Goal: Task Accomplishment & Management: Manage account settings

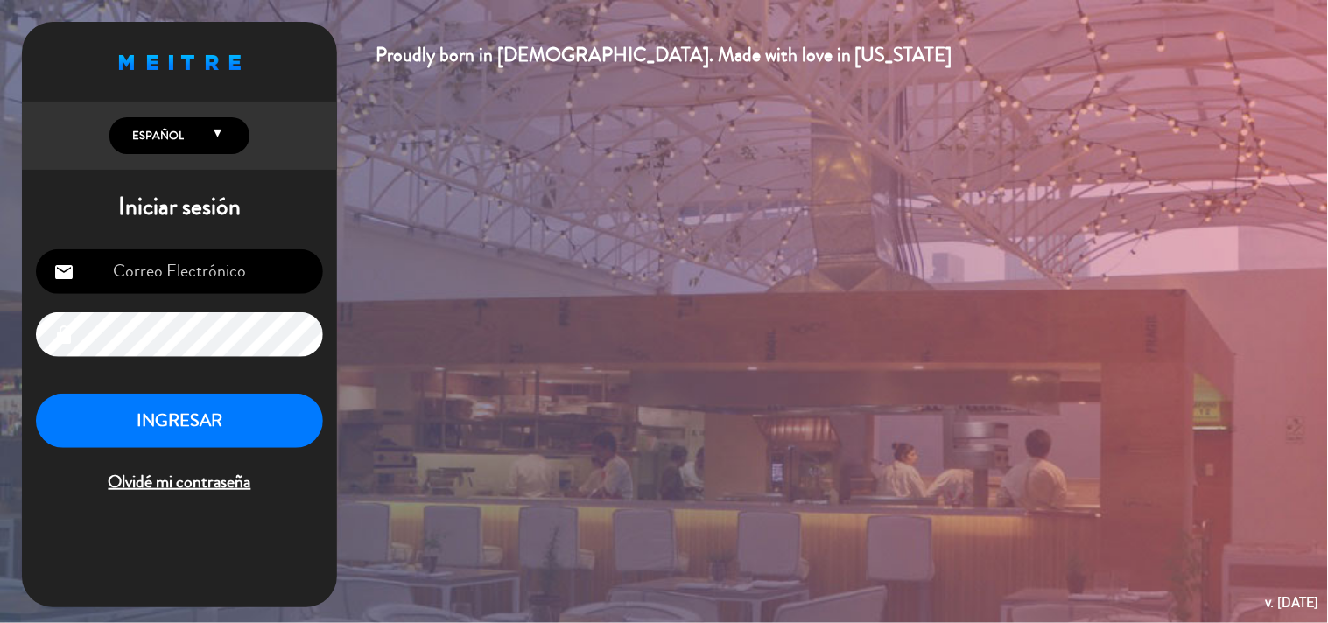
type input "[EMAIL_ADDRESS][DOMAIN_NAME]"
click at [193, 411] on button "INGRESAR" at bounding box center [179, 421] width 287 height 55
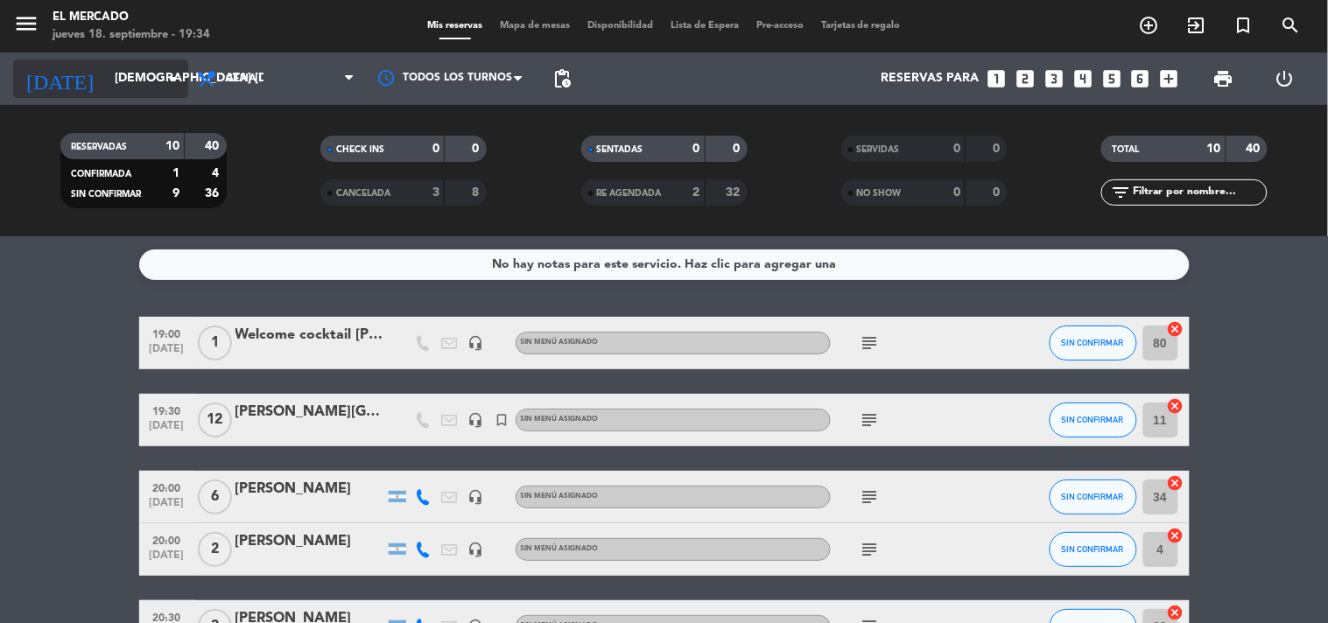
click at [106, 74] on input "[DEMOGRAPHIC_DATA] [DATE]" at bounding box center [189, 79] width 166 height 32
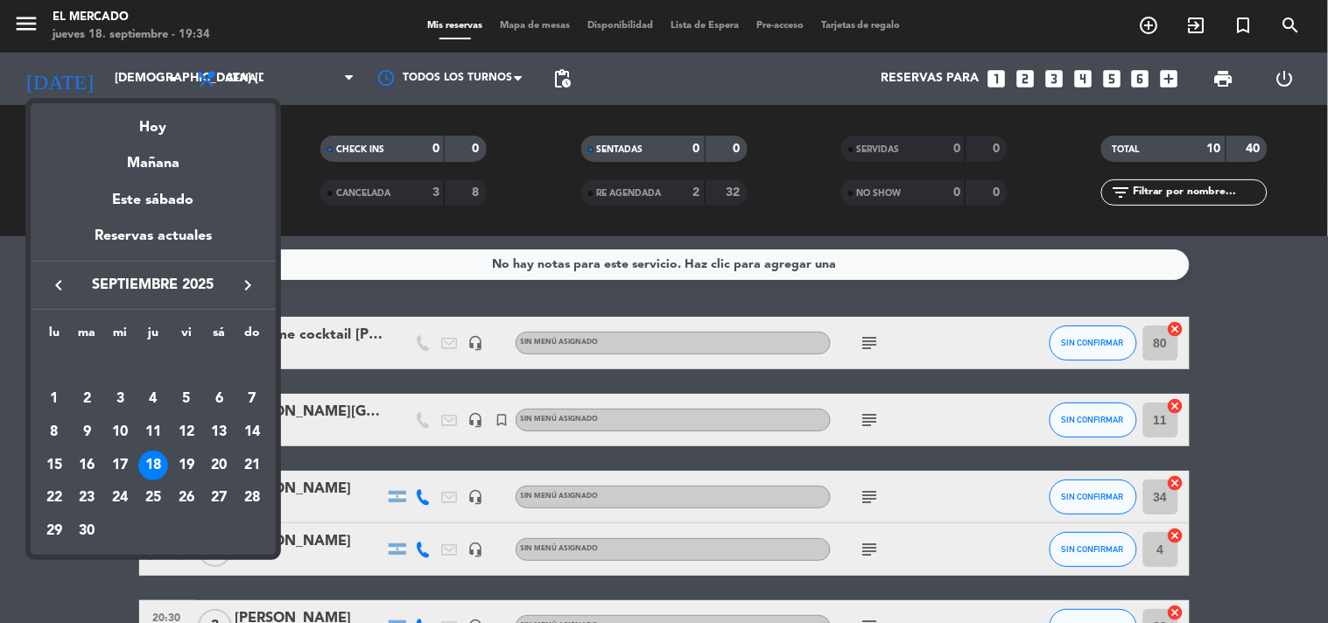
click at [252, 284] on icon "keyboard_arrow_right" at bounding box center [247, 285] width 21 height 21
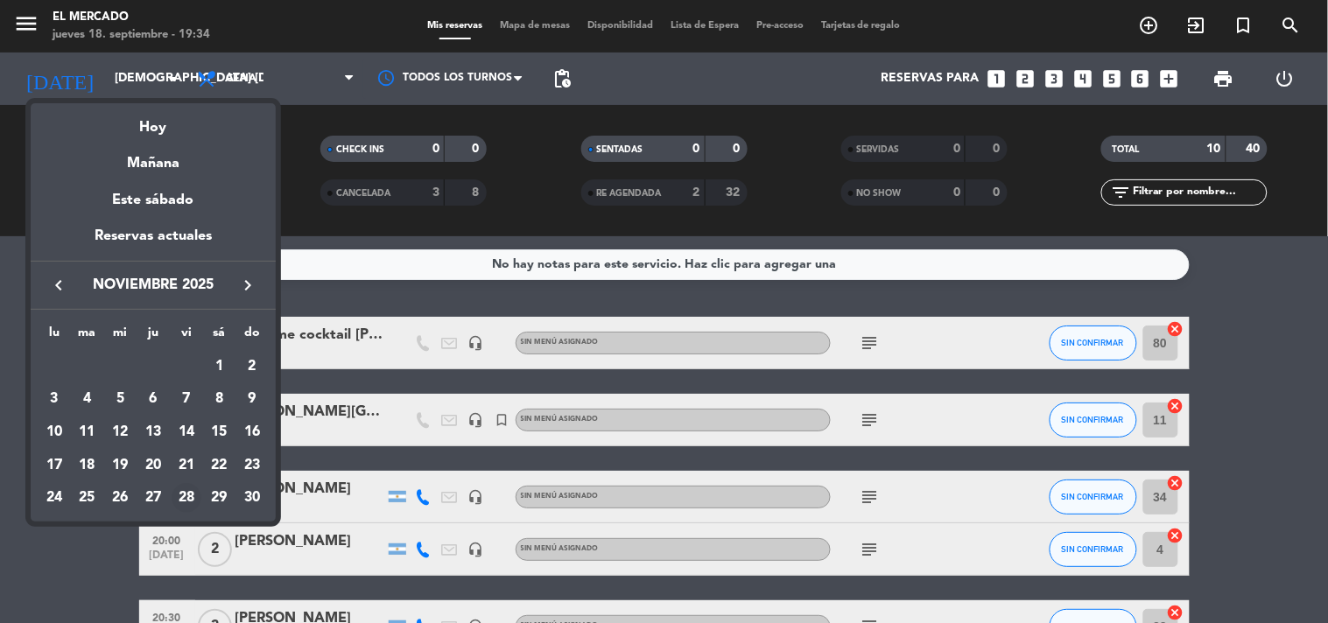
click at [179, 503] on div "28" at bounding box center [187, 498] width 30 height 30
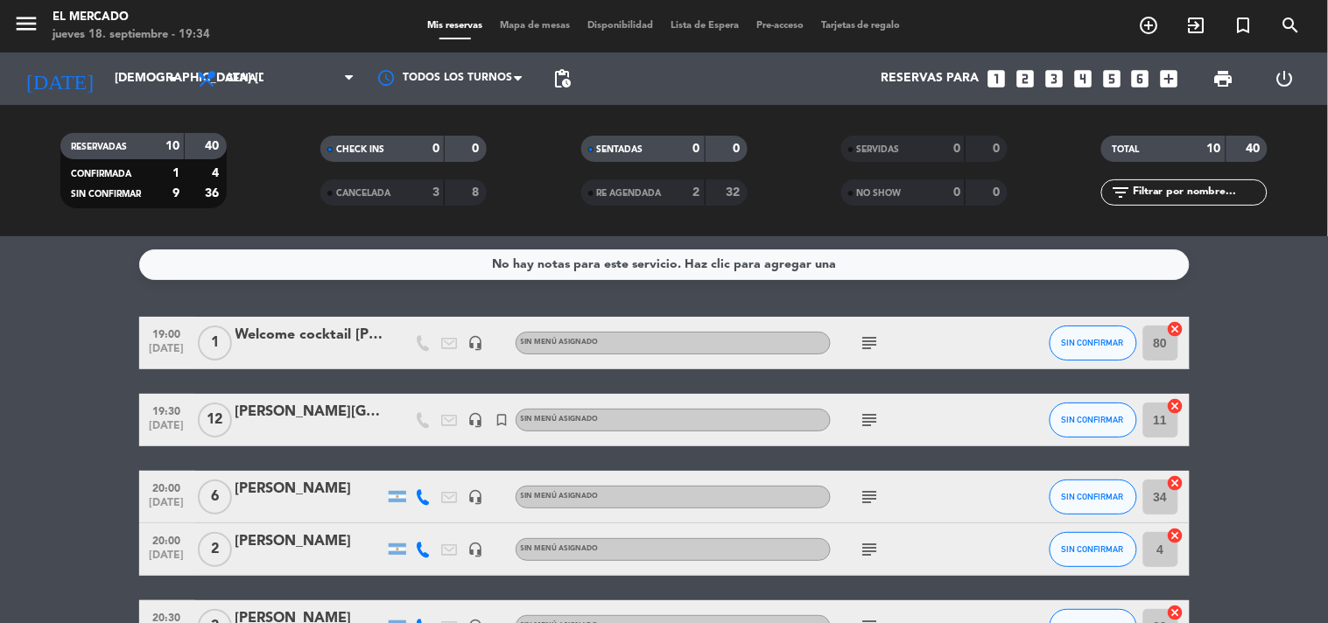
type input "vie. [DATE]"
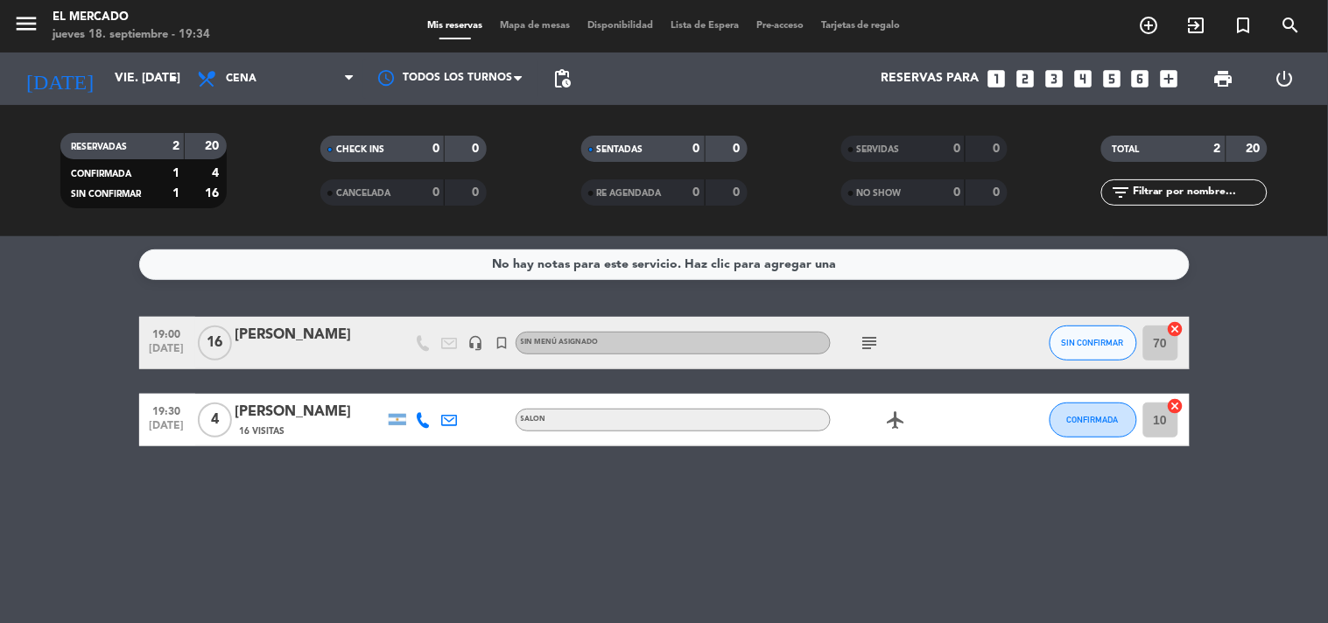
click at [1177, 322] on icon "cancel" at bounding box center [1176, 329] width 18 height 18
click at [867, 345] on icon "subject" at bounding box center [869, 343] width 21 height 21
click at [271, 339] on div "[PERSON_NAME]" at bounding box center [309, 335] width 149 height 23
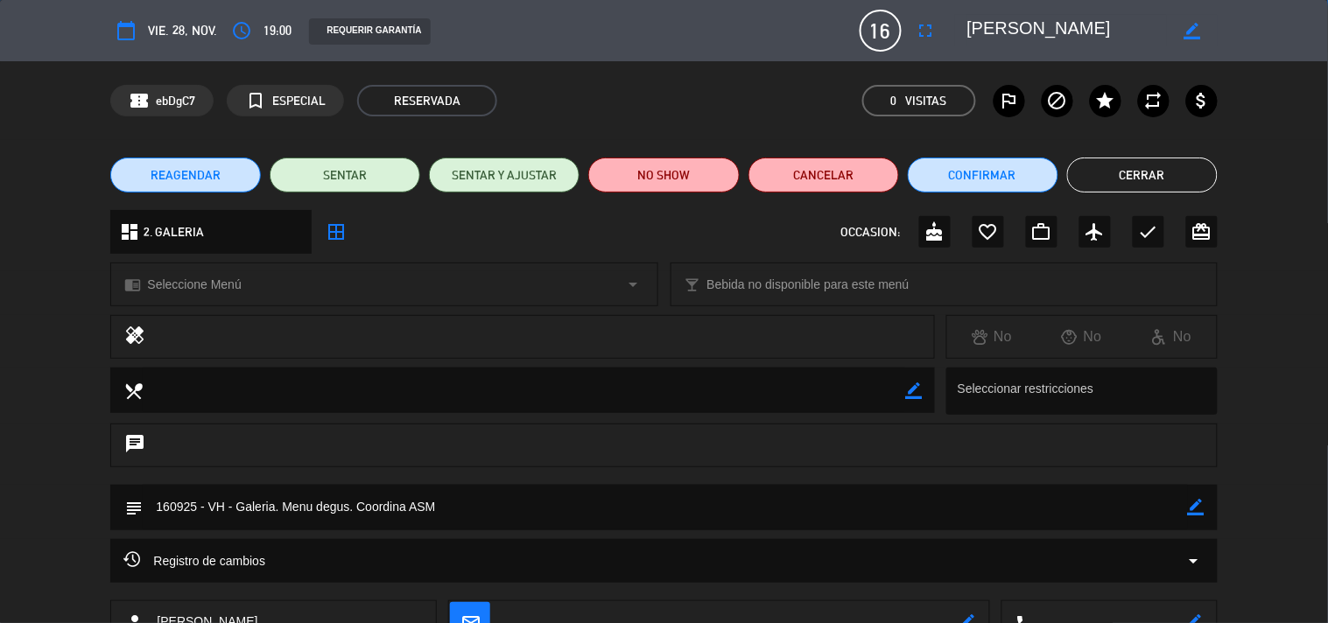
click at [187, 176] on span "REAGENDAR" at bounding box center [186, 175] width 70 height 18
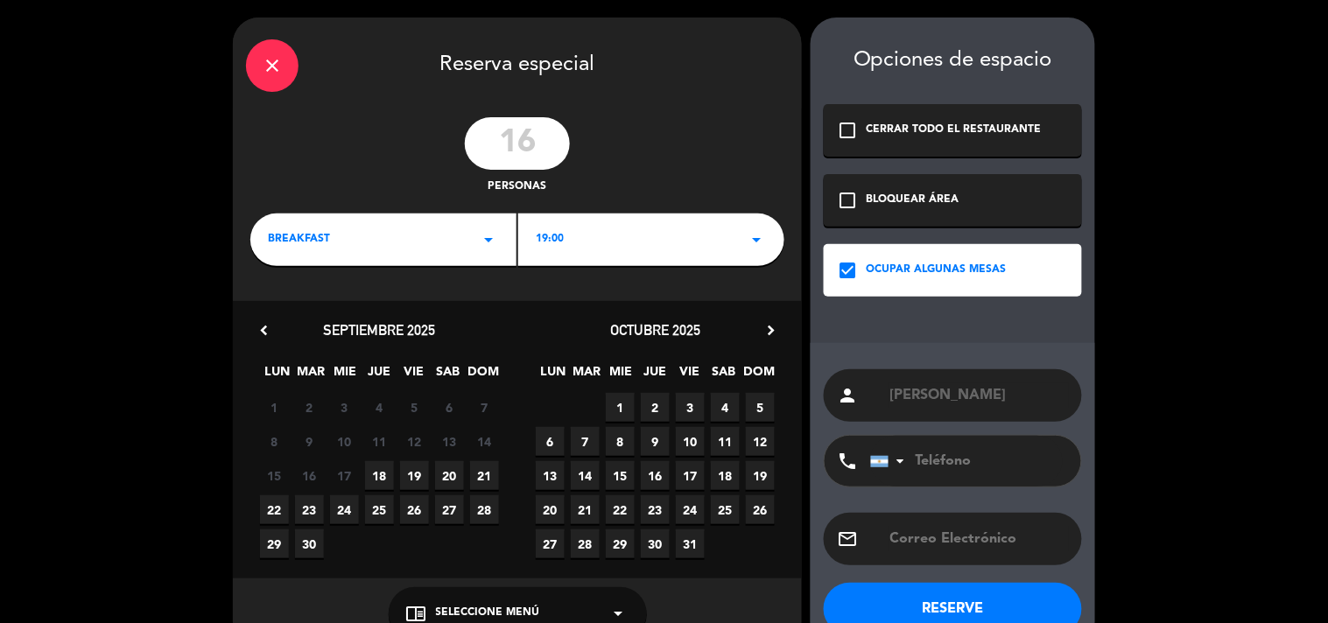
click at [495, 238] on icon "arrow_drop_down" at bounding box center [488, 239] width 21 height 21
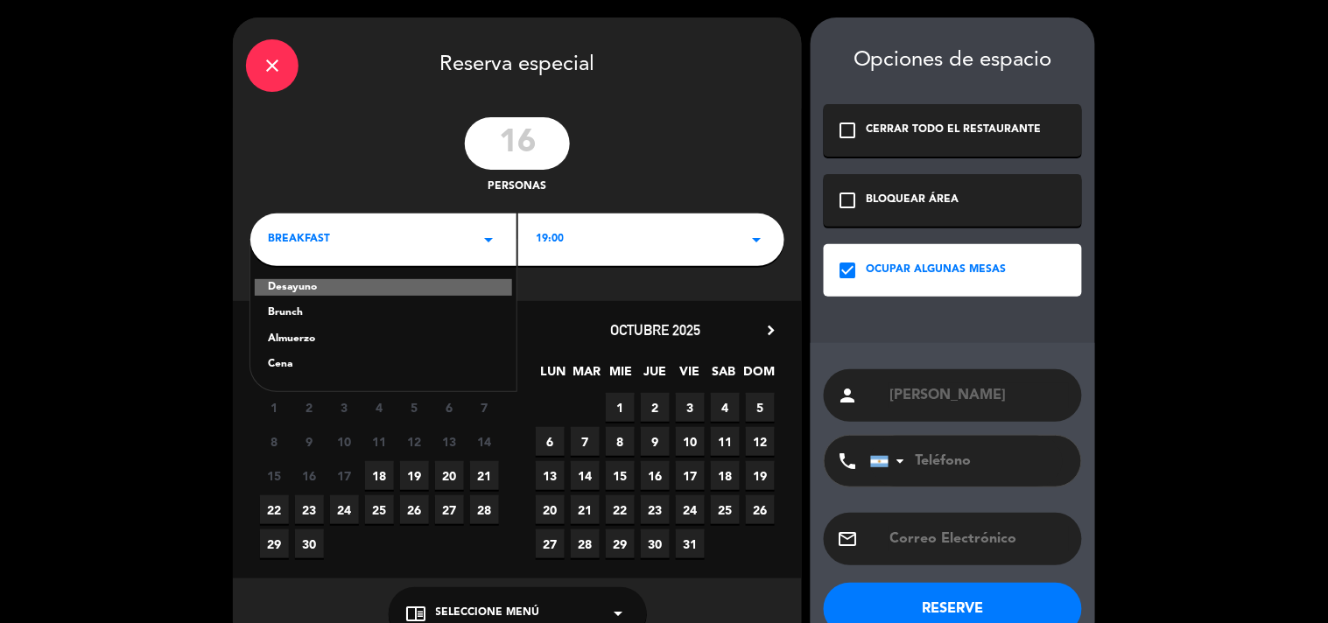
click at [277, 365] on div "Cena" at bounding box center [383, 365] width 231 height 18
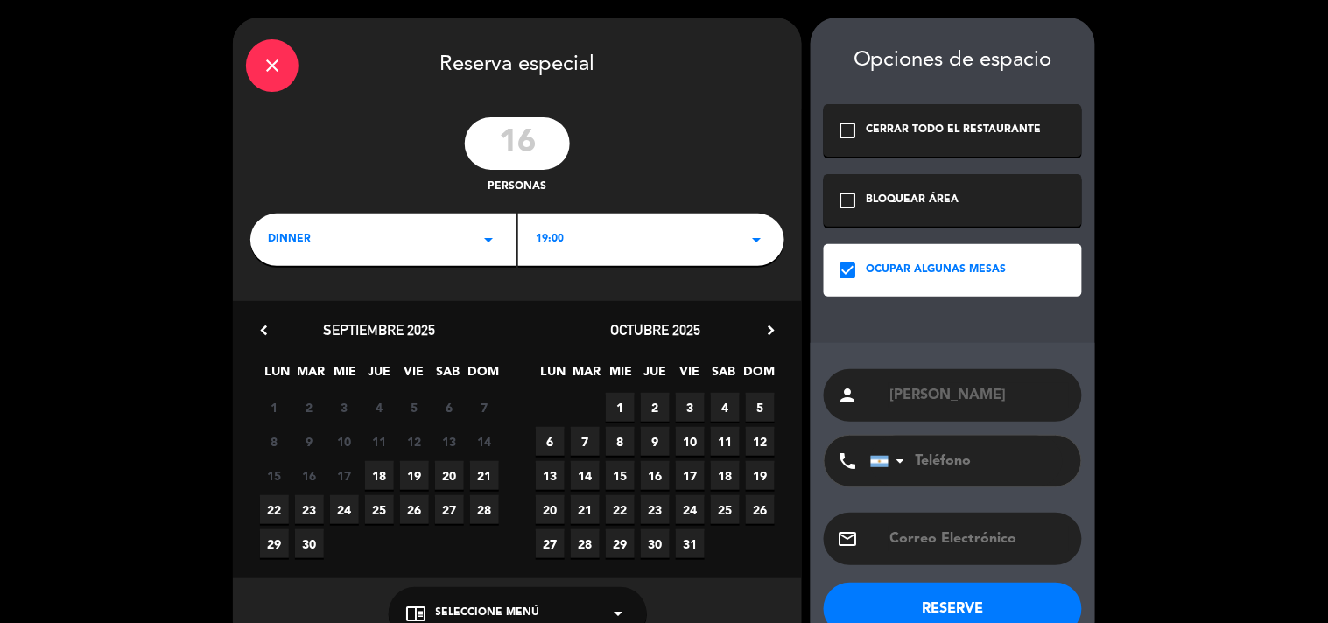
click at [758, 250] on div "19:00 arrow_drop_down" at bounding box center [651, 240] width 266 height 53
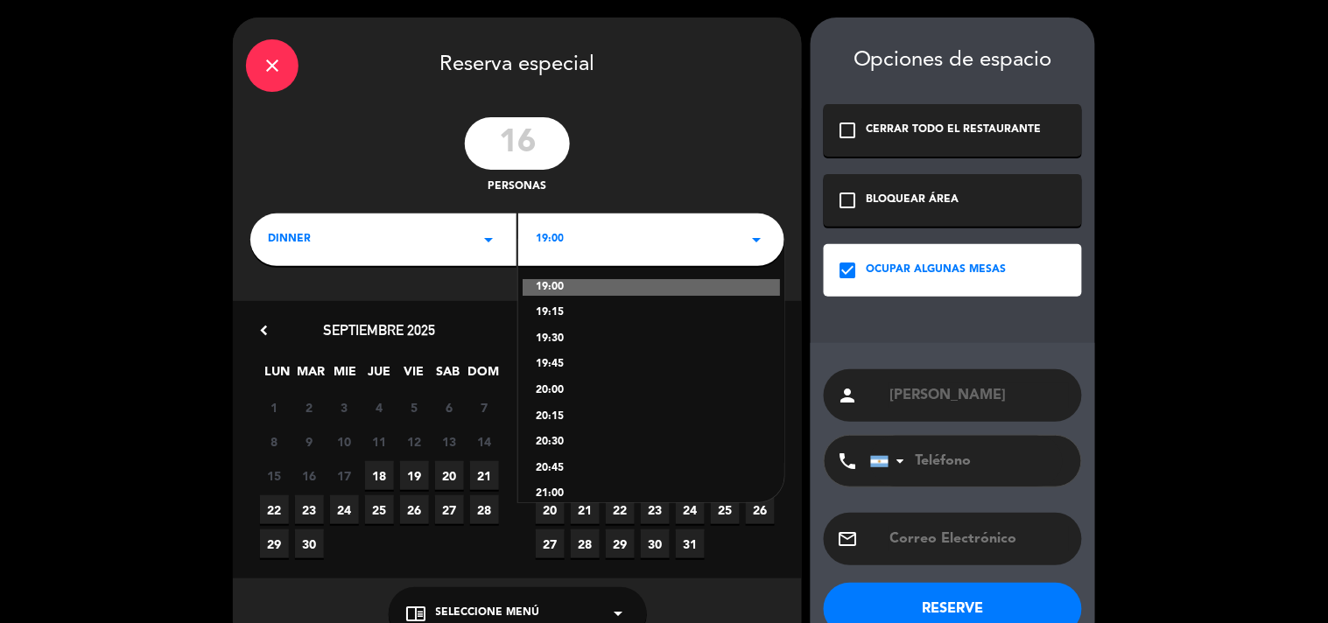
click at [408, 420] on span "5" at bounding box center [414, 407] width 29 height 29
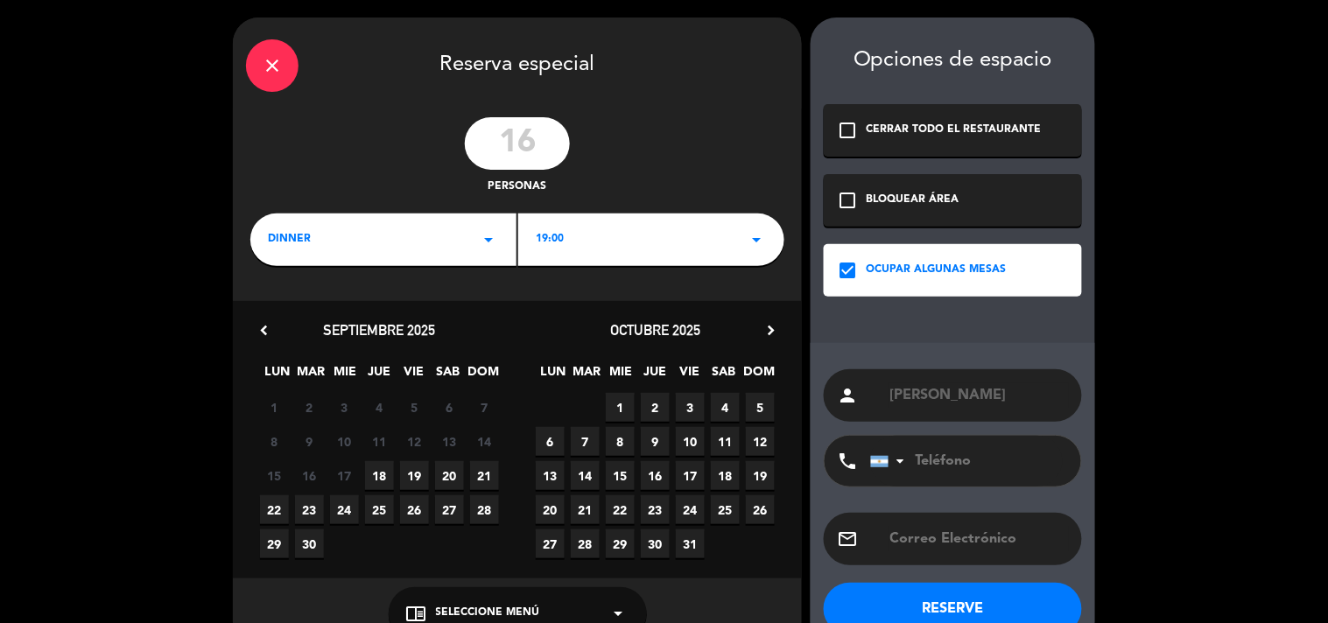
click at [782, 329] on div "octubre 2025 chevron_right" at bounding box center [655, 331] width 276 height 24
click at [773, 328] on icon "chevron_right" at bounding box center [770, 330] width 18 height 18
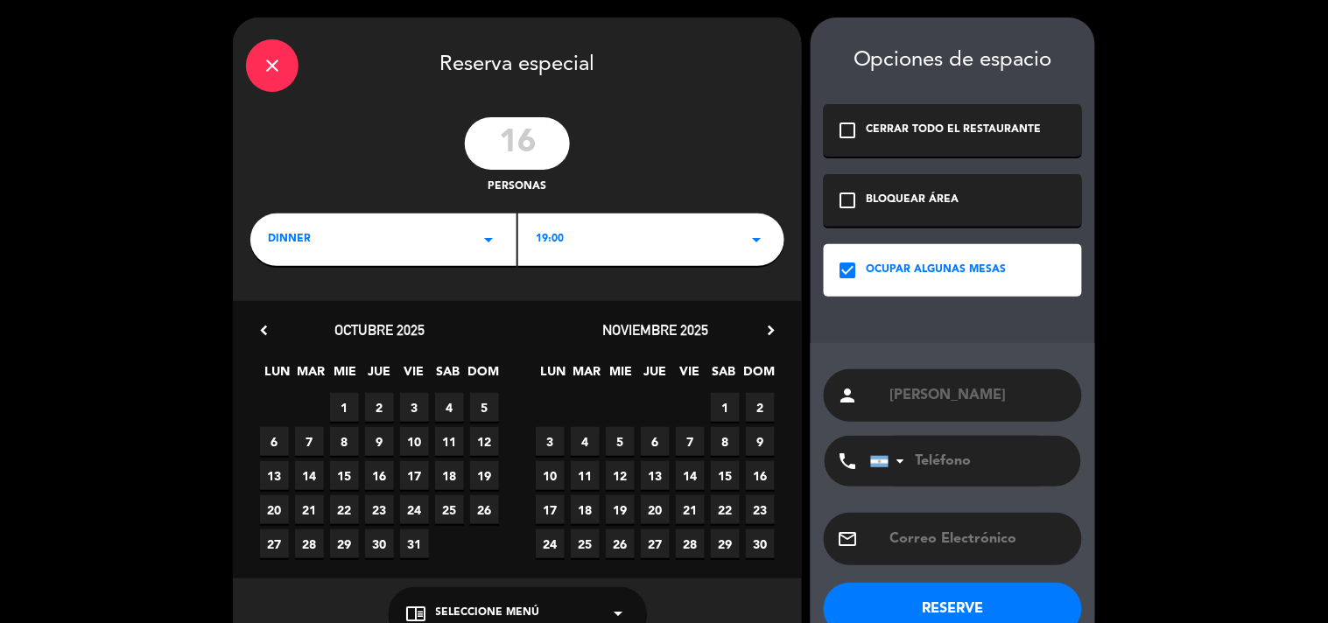
click at [686, 544] on span "28" at bounding box center [690, 544] width 29 height 29
click at [579, 238] on div "19:00 arrow_drop_down" at bounding box center [651, 240] width 266 height 53
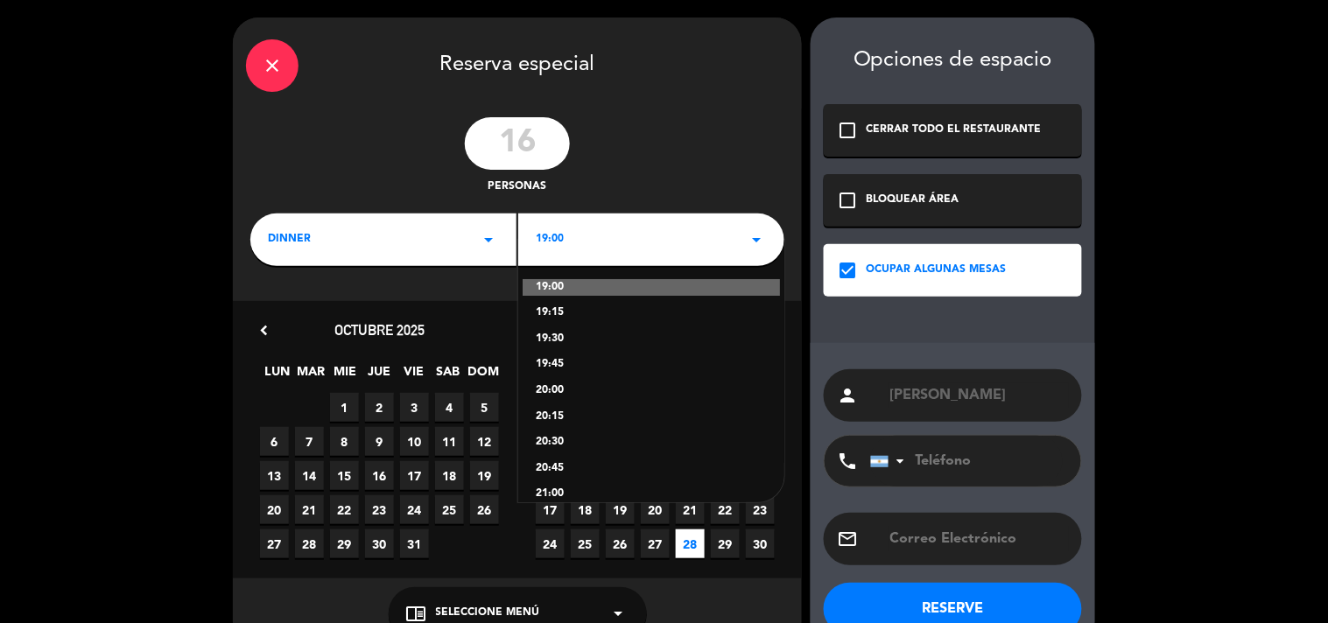
click at [558, 386] on div "20:00" at bounding box center [651, 391] width 231 height 18
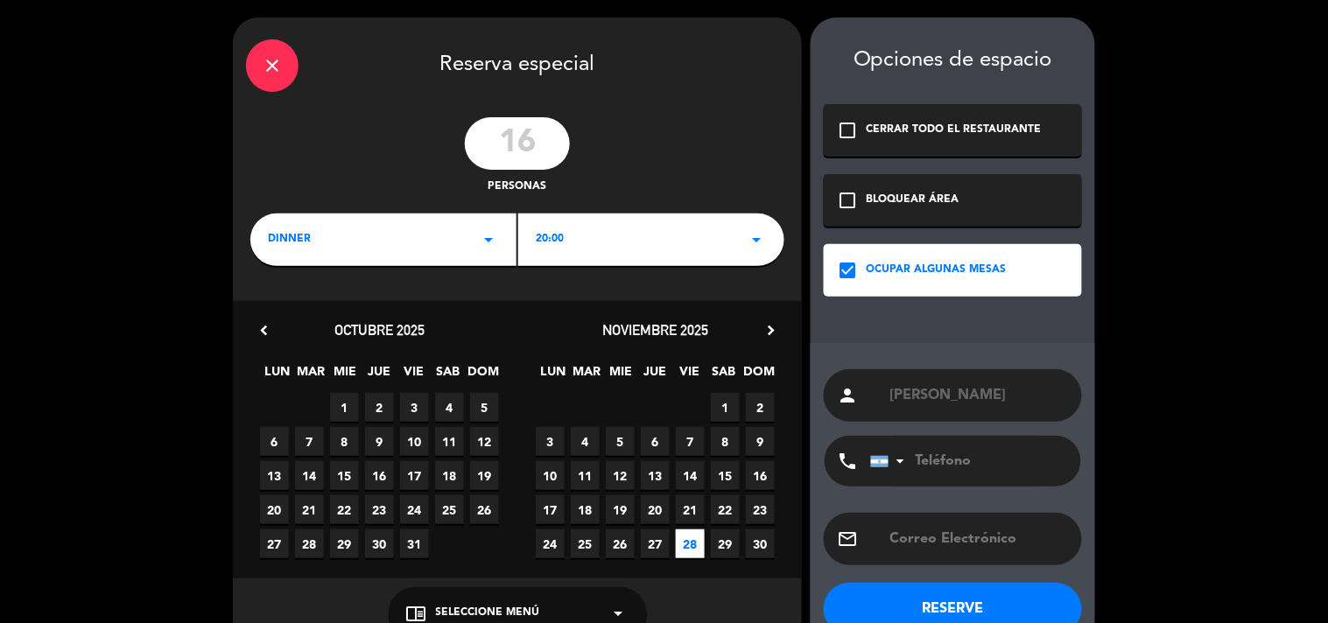
scroll to position [41, 0]
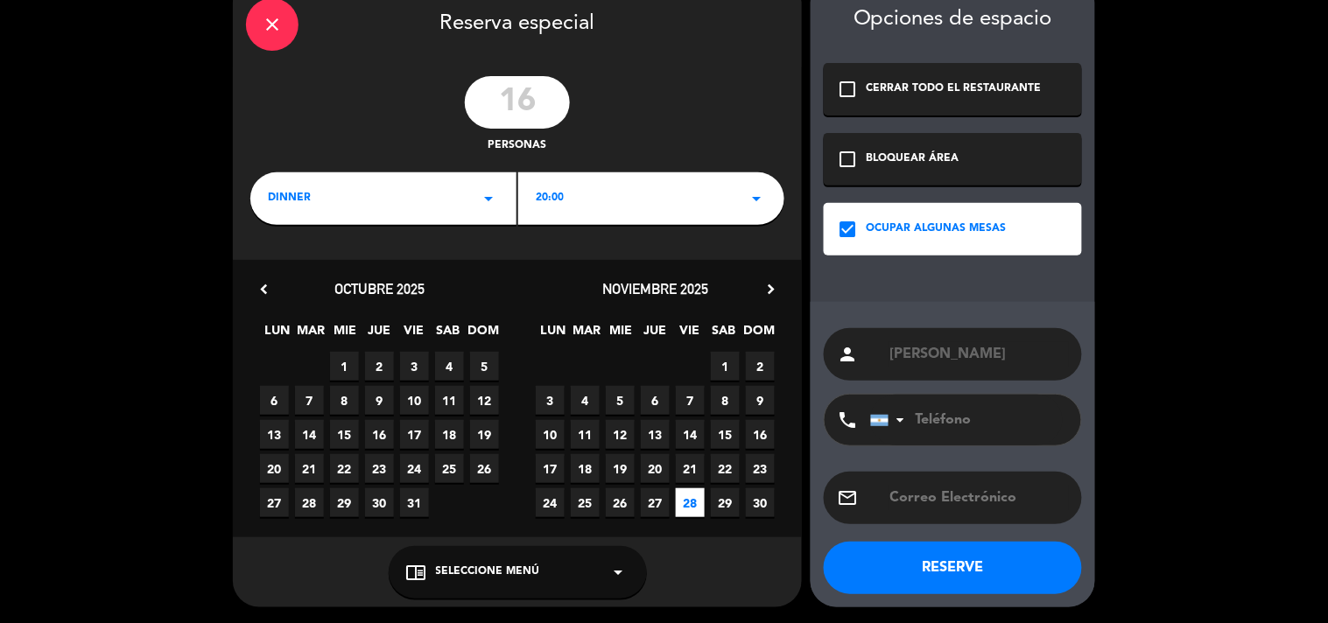
click at [995, 165] on div "check_box_outline_blank BLOQUEAR ÁREA" at bounding box center [953, 159] width 258 height 53
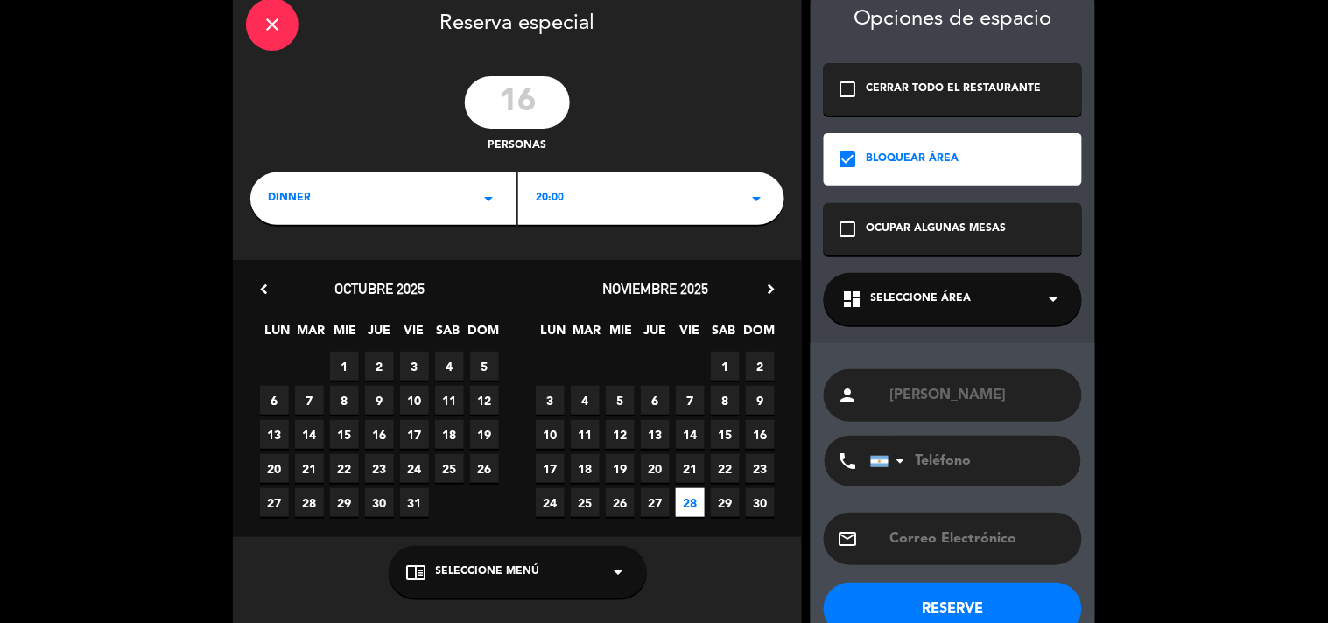
click at [961, 291] on span "Seleccione Área" at bounding box center [921, 300] width 101 height 18
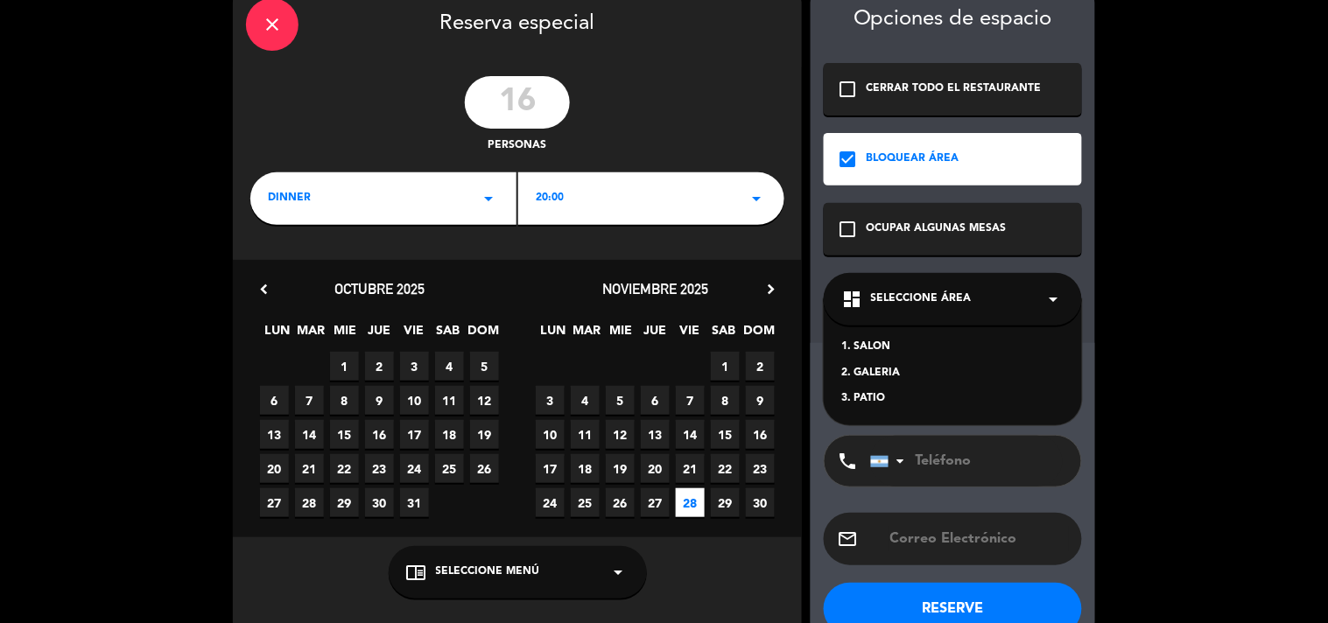
click at [895, 366] on div "2. GALERIA" at bounding box center [952, 374] width 223 height 18
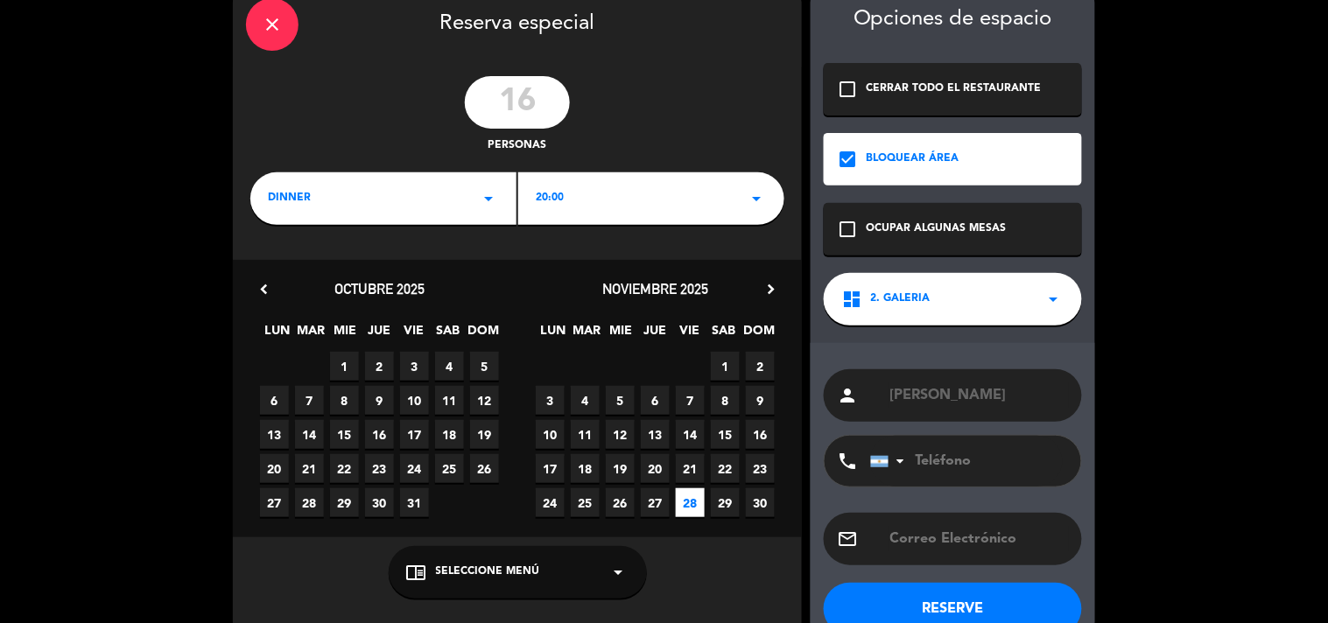
click at [964, 599] on button "RESERVE" at bounding box center [953, 609] width 258 height 53
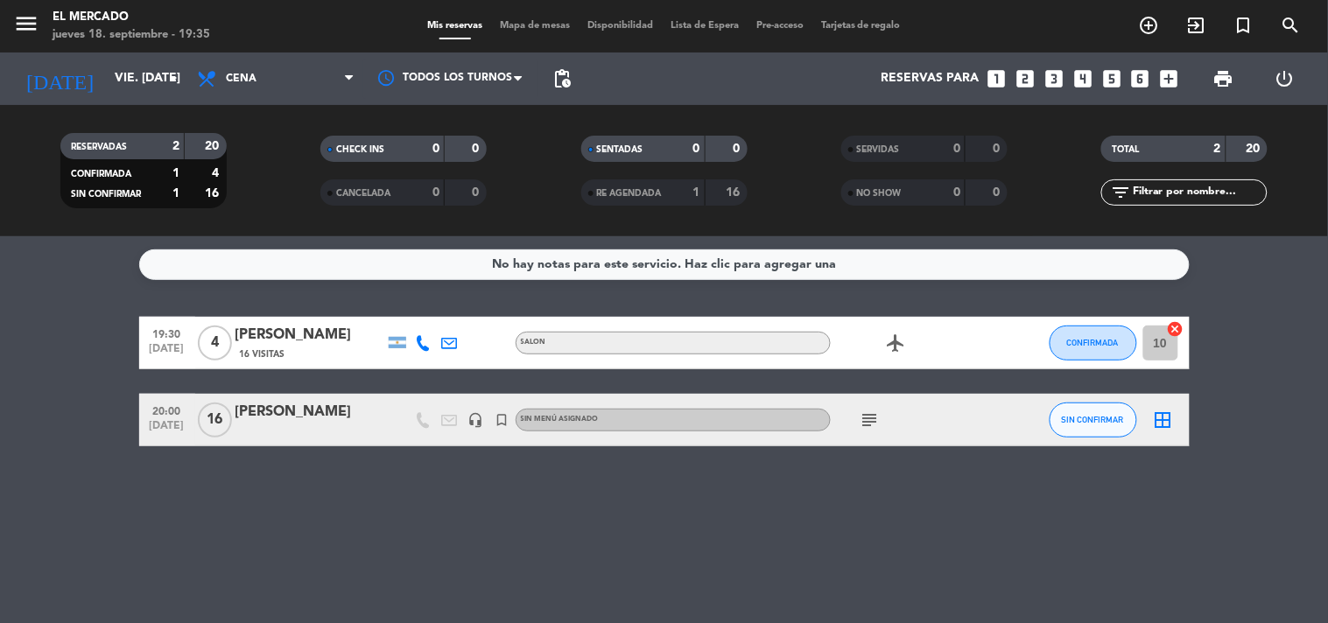
click at [236, 417] on div "[PERSON_NAME]" at bounding box center [309, 412] width 149 height 23
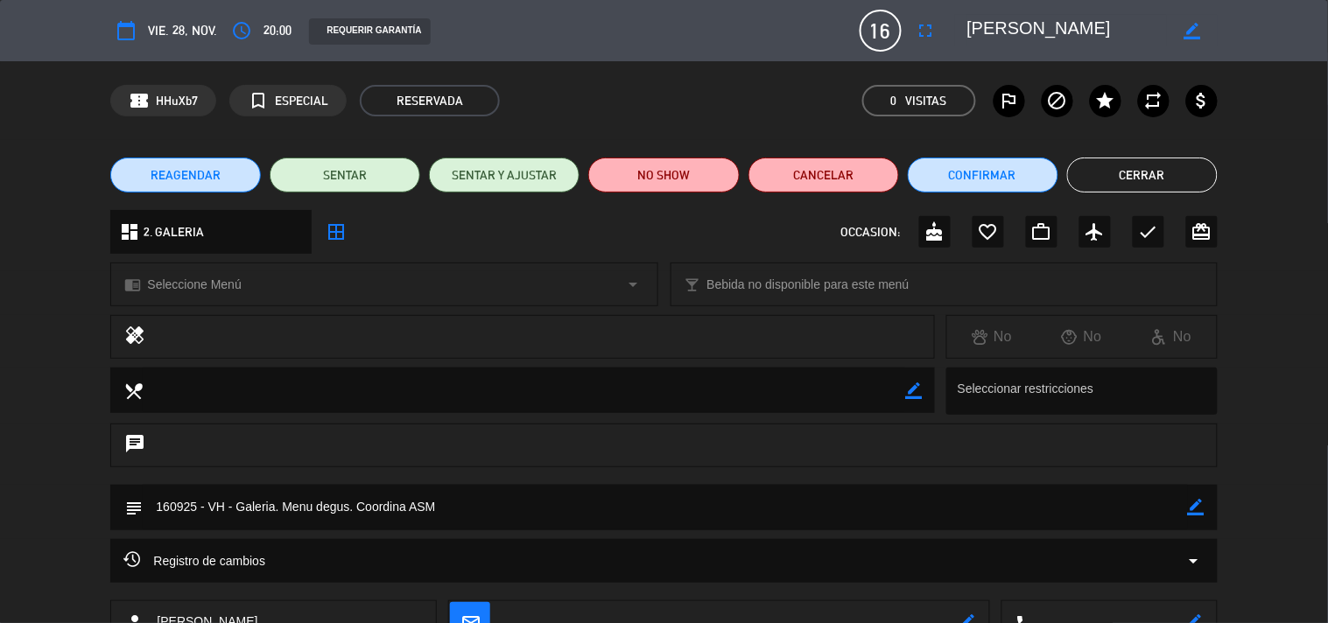
click at [1194, 505] on icon "border_color" at bounding box center [1196, 507] width 17 height 17
click at [267, 505] on textarea at bounding box center [665, 507] width 1044 height 45
type textarea "160925 - VH - Galeria en EXCLUSIVA. Menu degus. Coordina ASM"
click at [1209, 506] on div "subject" at bounding box center [663, 508] width 1106 height 46
click at [1179, 500] on textarea at bounding box center [665, 507] width 1044 height 45
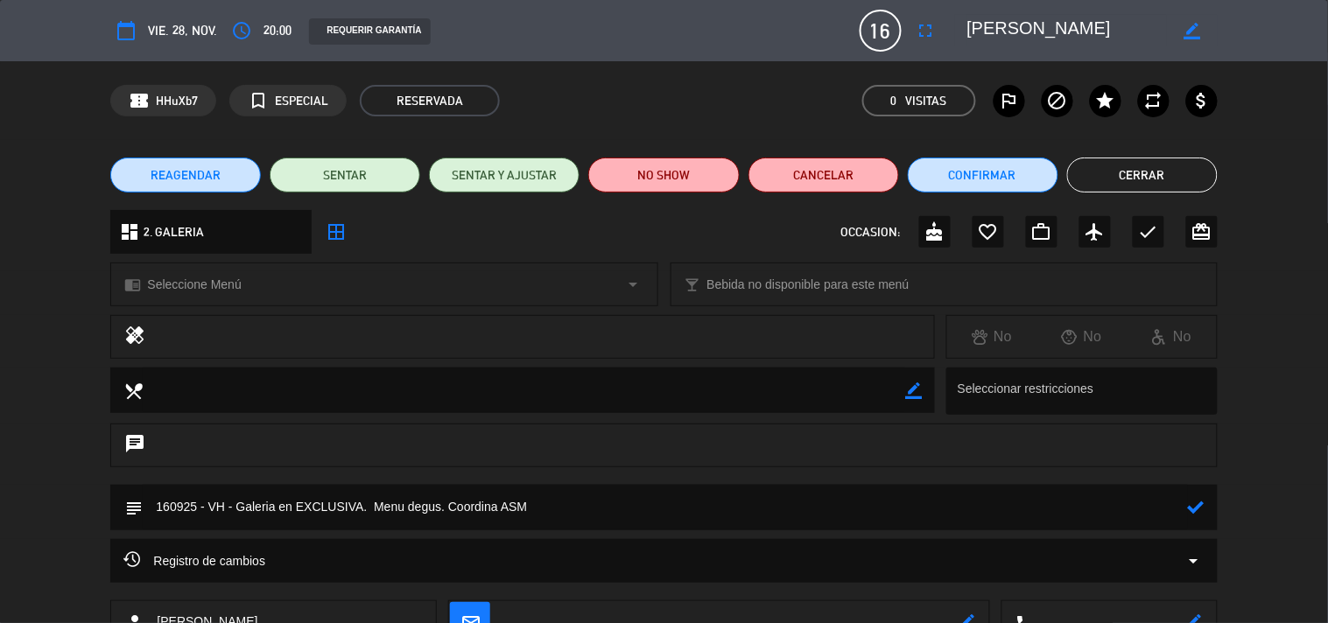
click at [1195, 509] on icon at bounding box center [1196, 507] width 17 height 17
click at [1104, 175] on button "Cerrar" at bounding box center [1142, 175] width 151 height 35
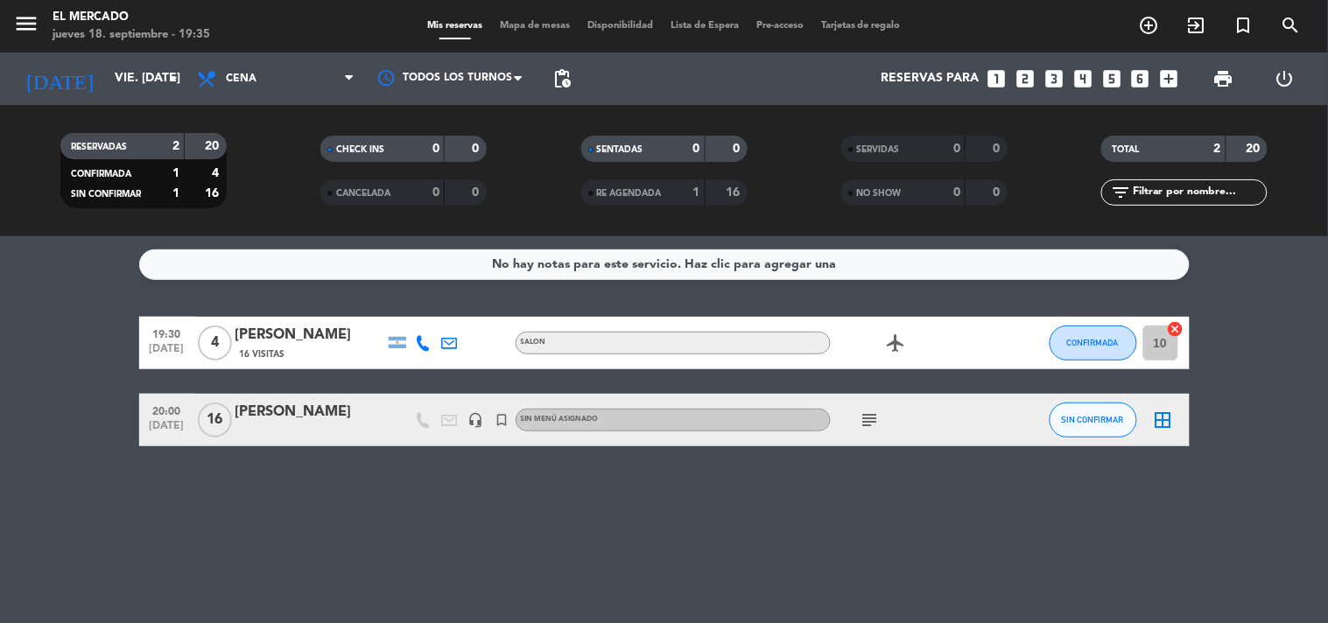
click at [669, 258] on div "No hay notas para este servicio. Haz clic para agregar una" at bounding box center [664, 265] width 344 height 20
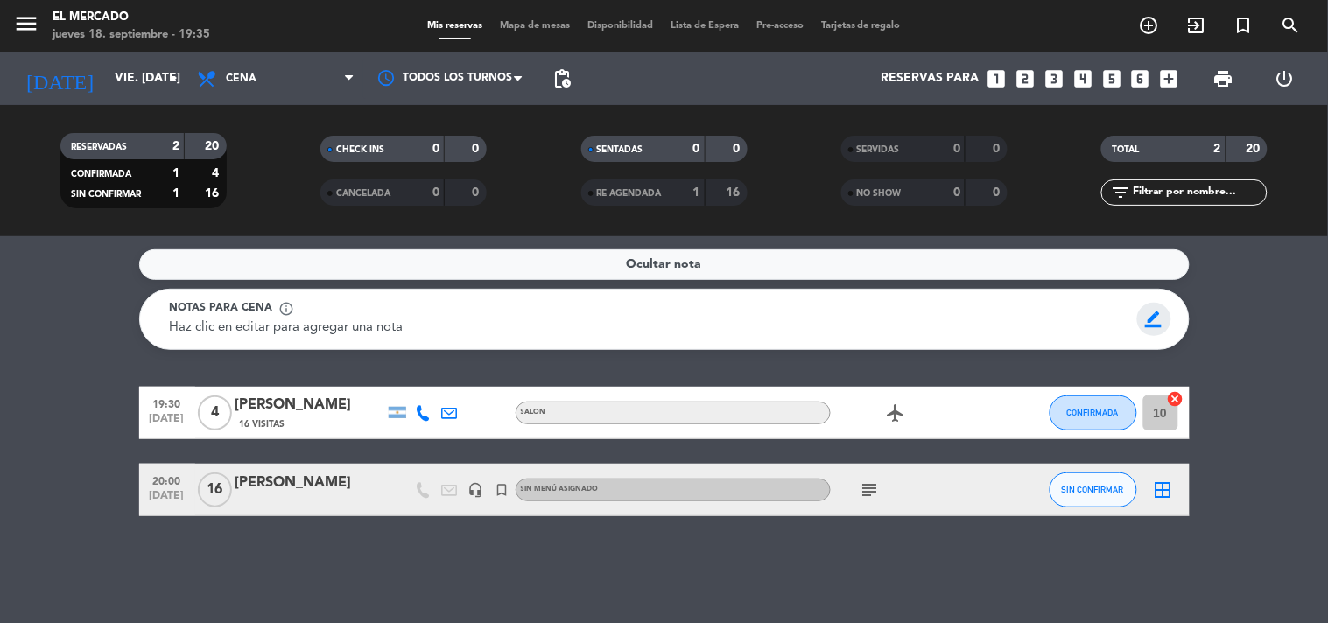
click at [1140, 313] on span "border_color" at bounding box center [1154, 319] width 34 height 33
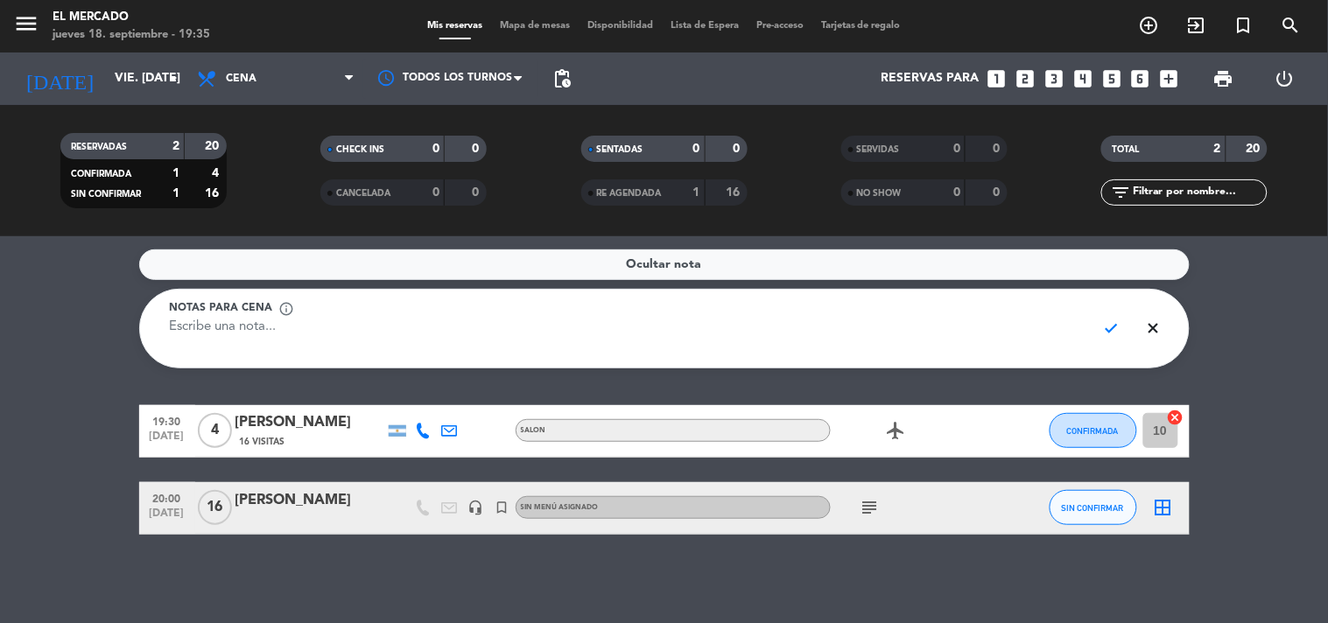
click at [1035, 328] on textarea at bounding box center [626, 337] width 913 height 39
type textarea "EVENTO EN GALERIA EN EXCLUSIVA"
click at [1108, 321] on span "check" at bounding box center [1112, 328] width 34 height 33
